Goal: Transaction & Acquisition: Purchase product/service

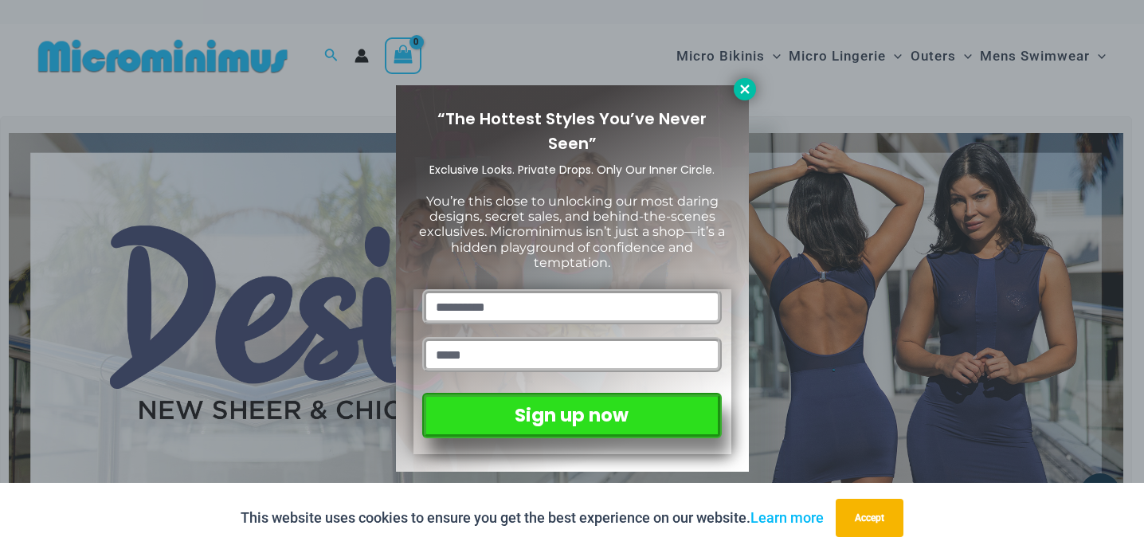
click at [747, 83] on icon at bounding box center [745, 89] width 14 height 14
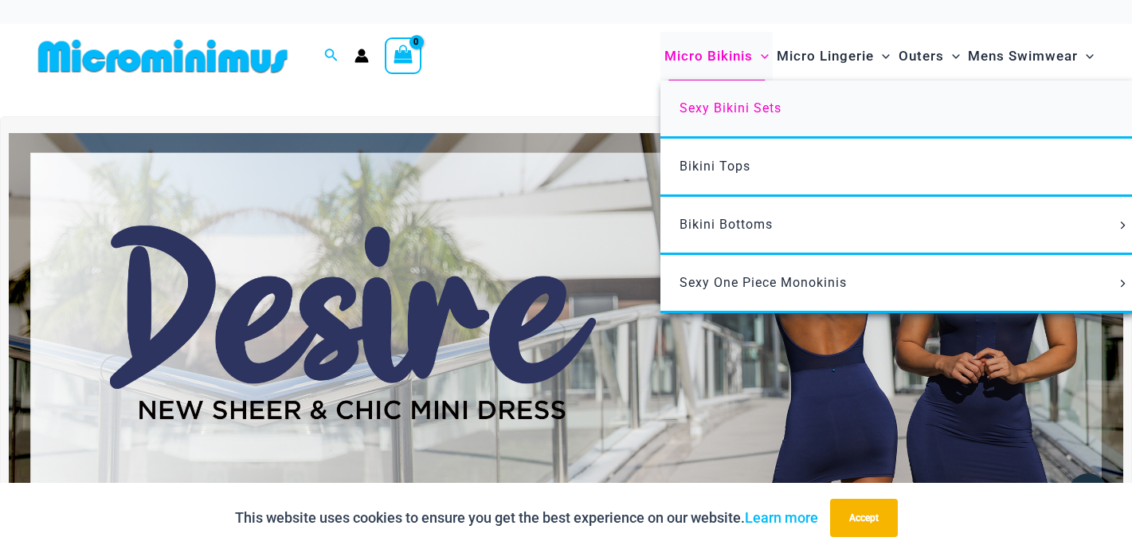
click at [736, 104] on span "Sexy Bikini Sets" at bounding box center [731, 107] width 102 height 15
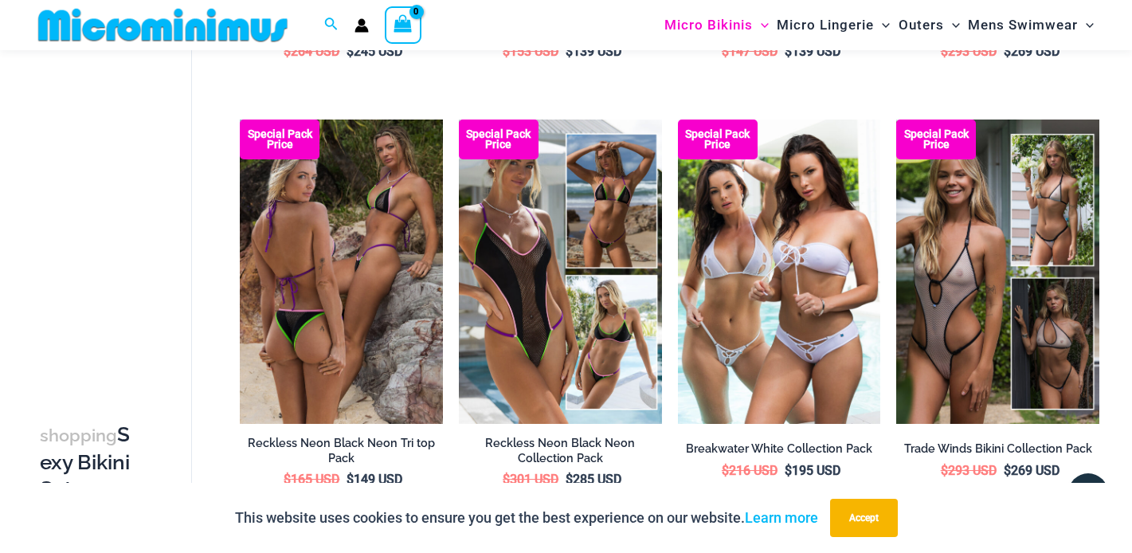
scroll to position [1330, 0]
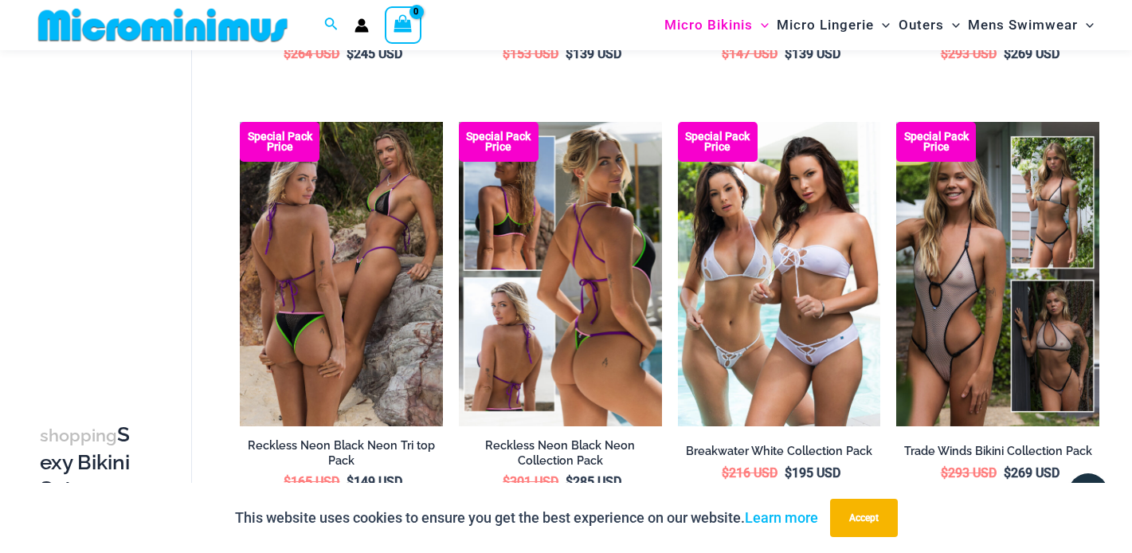
click at [550, 284] on img at bounding box center [560, 274] width 203 height 304
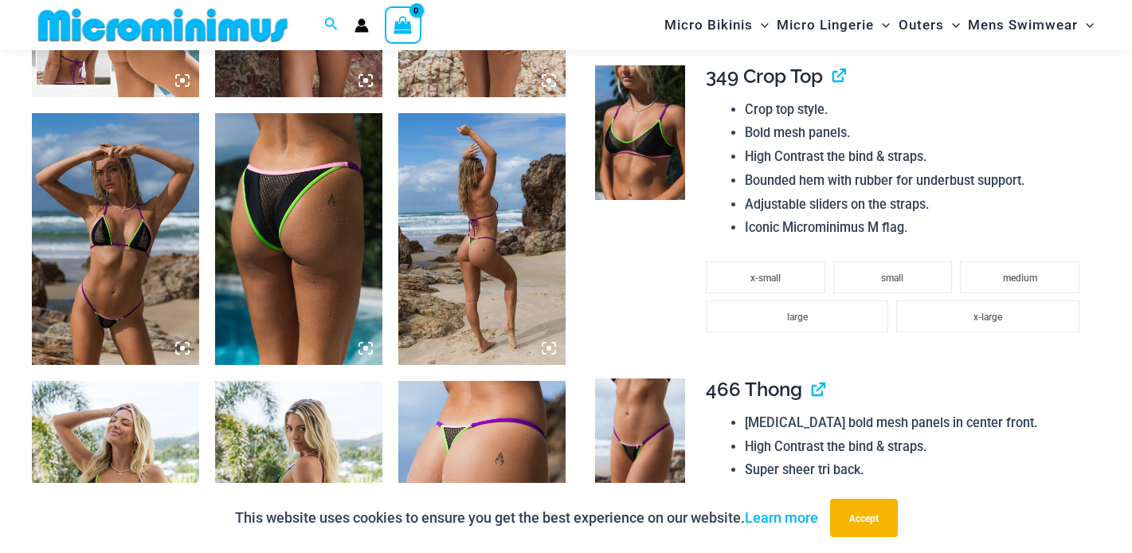
scroll to position [1118, 0]
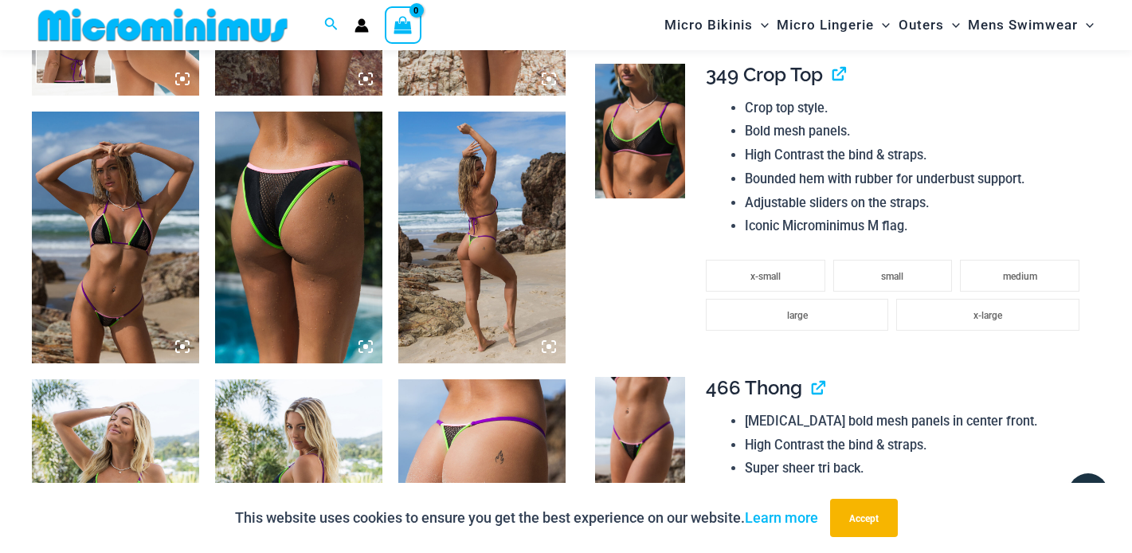
click at [470, 282] on img at bounding box center [481, 237] width 167 height 251
